Goal: Browse casually: Explore the website without a specific task or goal

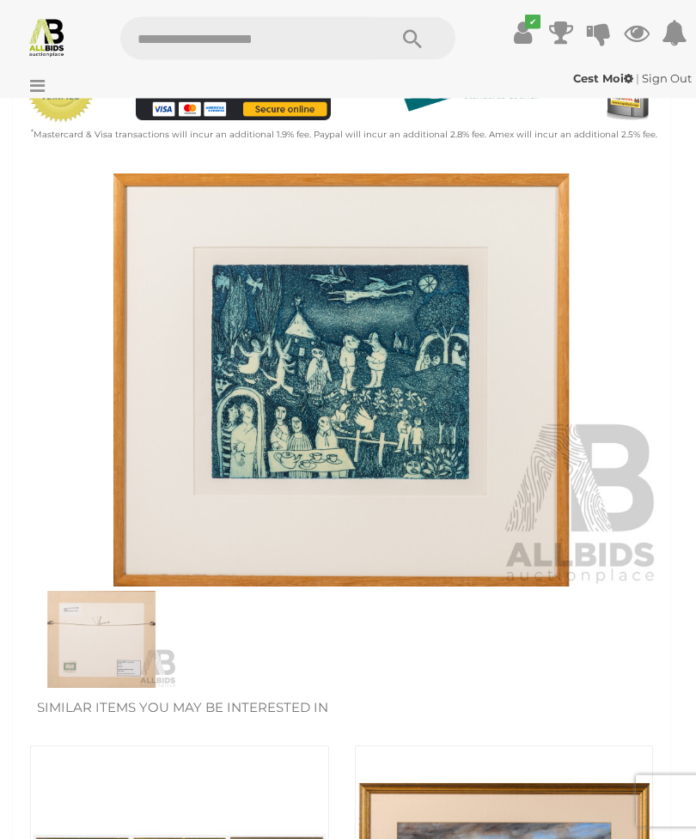
scroll to position [608, 0]
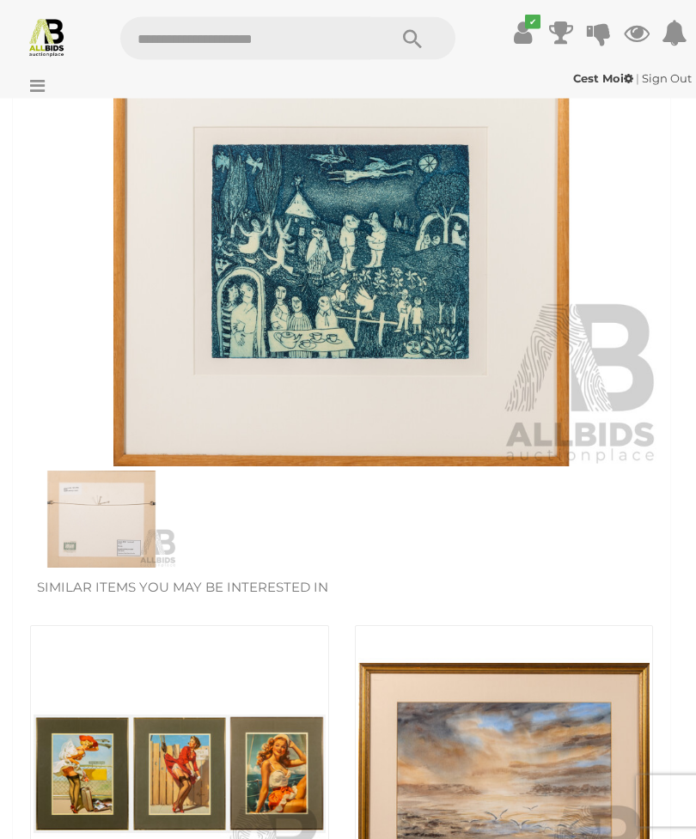
click at [112, 515] on img at bounding box center [101, 520] width 151 height 98
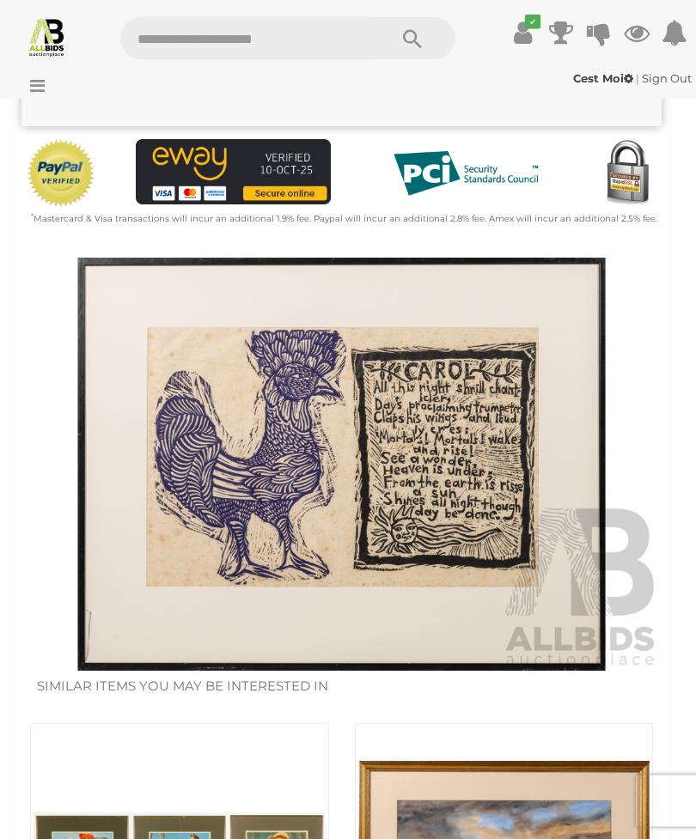
click at [459, 486] on img at bounding box center [341, 464] width 640 height 412
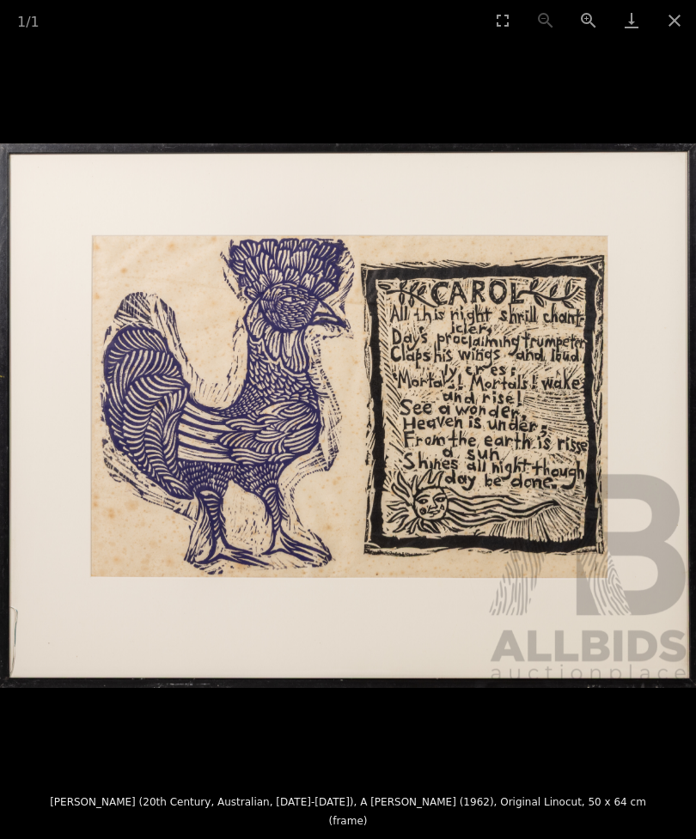
click at [669, 15] on button "Close gallery" at bounding box center [674, 20] width 43 height 40
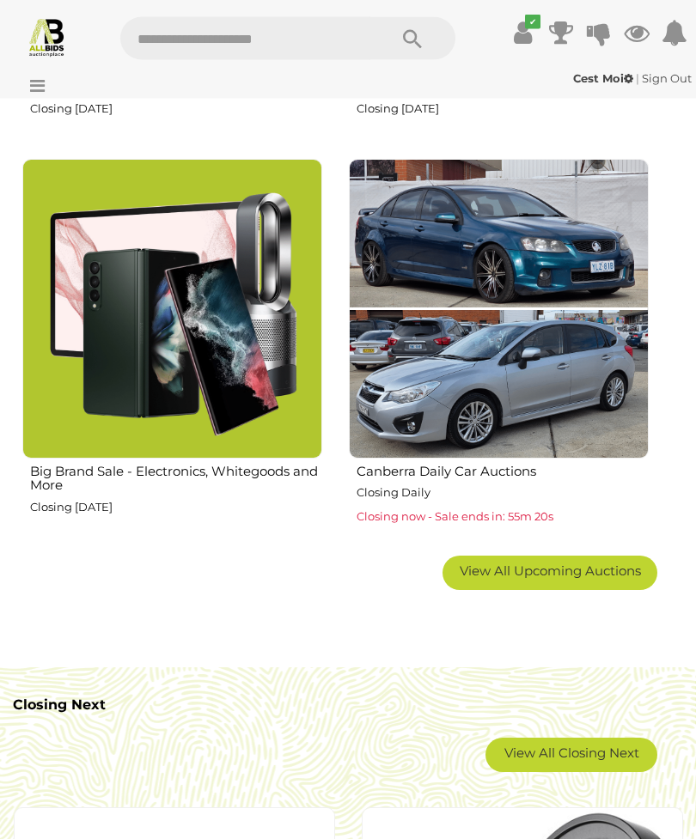
scroll to position [1869, 0]
click at [574, 574] on link "View All Upcoming Auctions" at bounding box center [549, 573] width 215 height 34
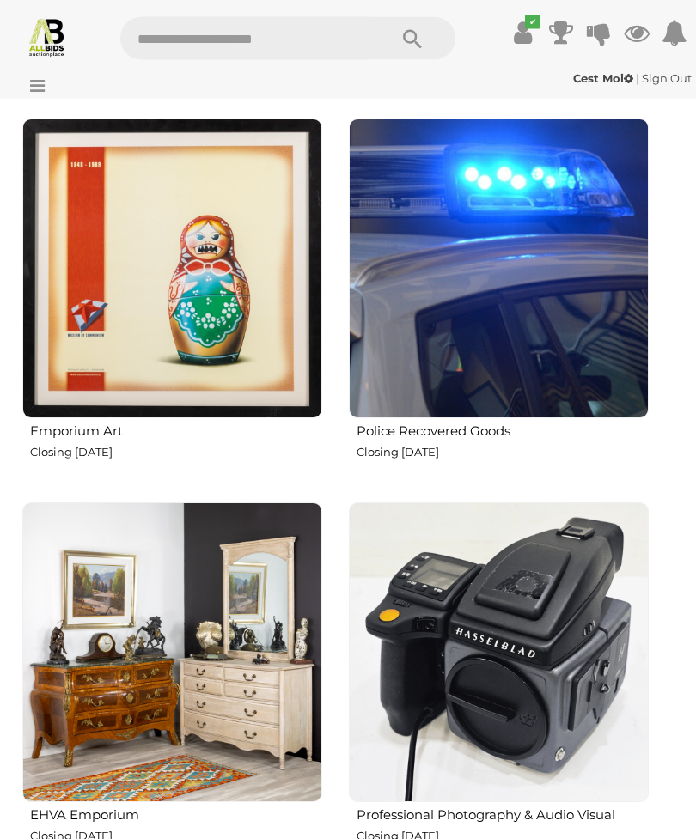
scroll to position [3469, 0]
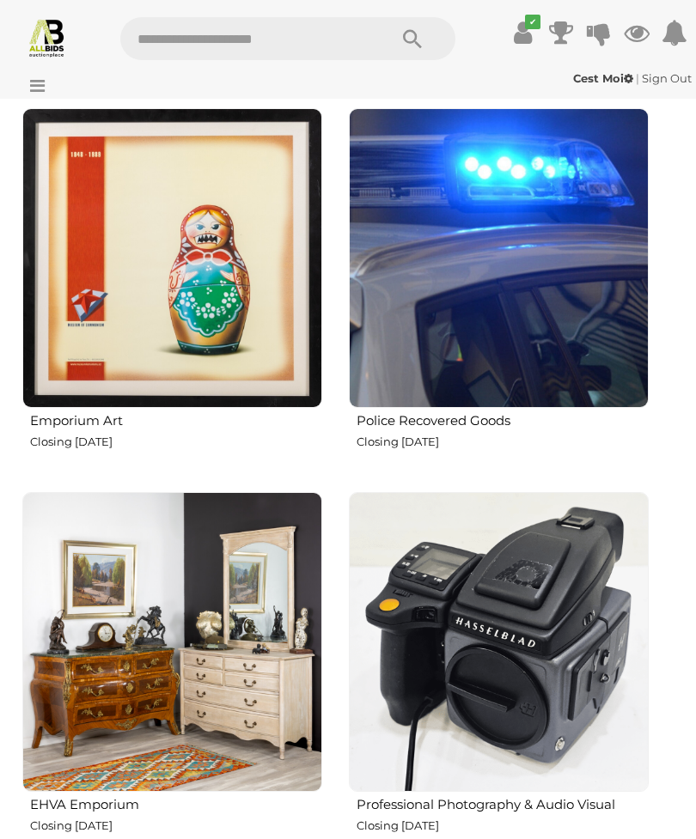
click at [552, 367] on img at bounding box center [499, 258] width 300 height 300
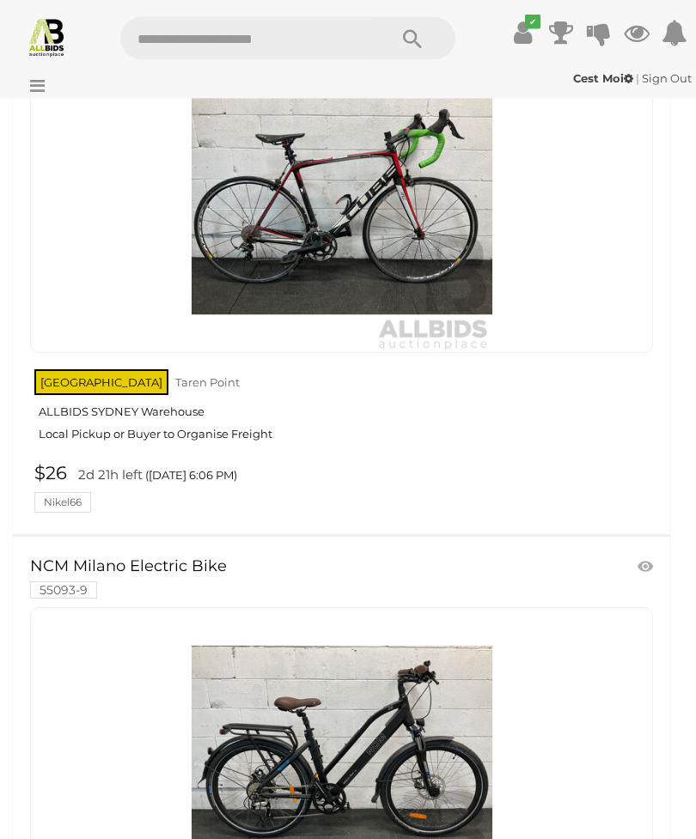
scroll to position [1432, 0]
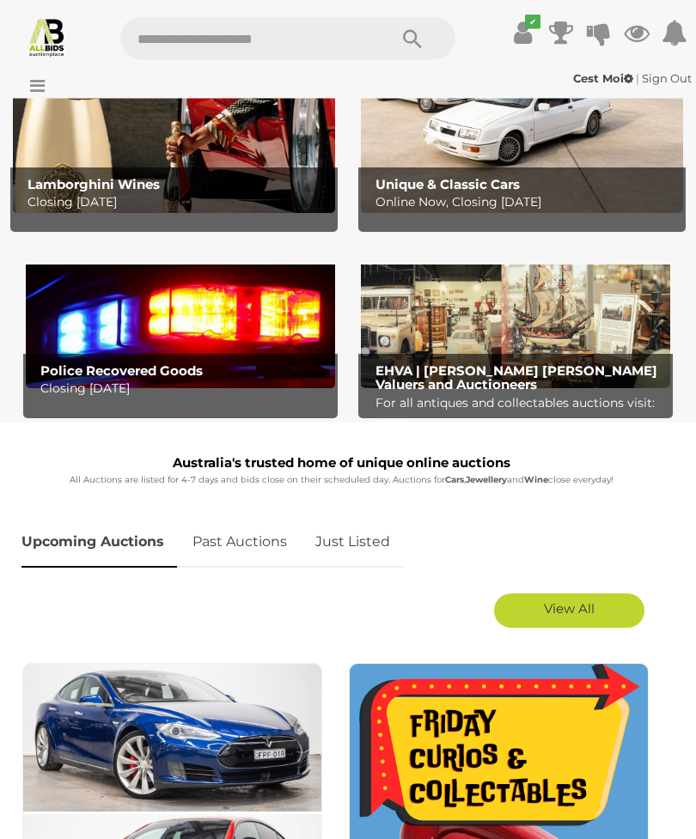
scroll to position [214, 0]
click at [569, 606] on span "View All" at bounding box center [569, 608] width 51 height 16
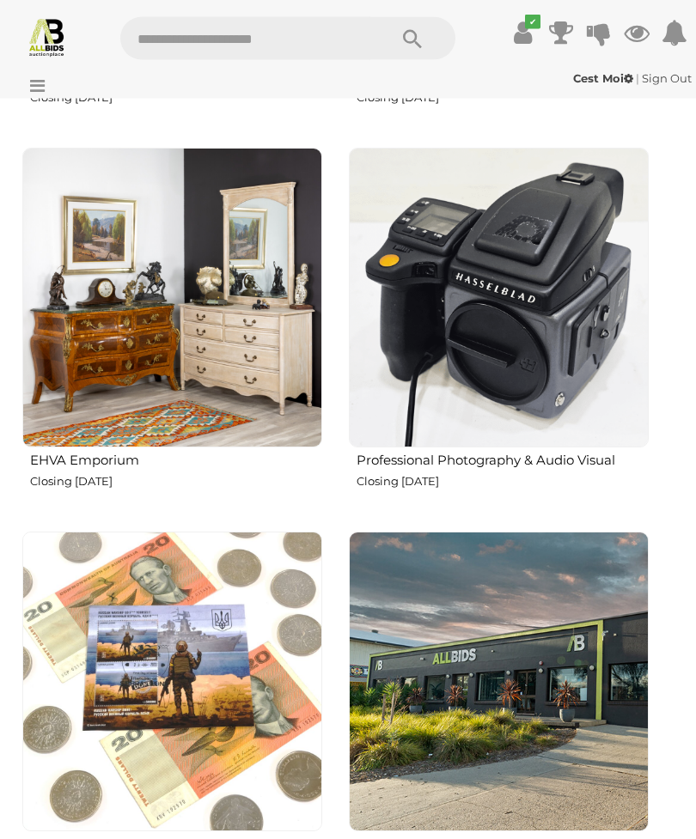
scroll to position [3813, 0]
click at [252, 343] on img at bounding box center [172, 298] width 300 height 300
